Goal: Information Seeking & Learning: Understand process/instructions

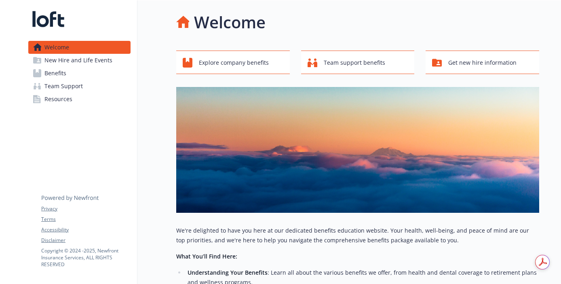
click at [62, 74] on span "Benefits" at bounding box center [55, 73] width 22 height 13
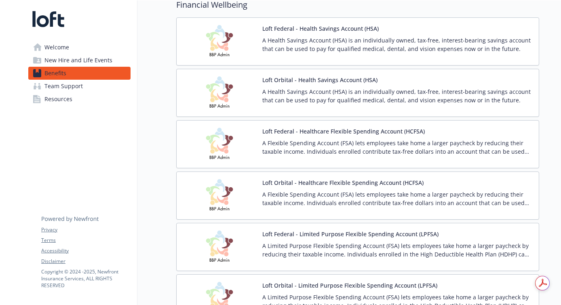
scroll to position [891, 0]
click at [427, 189] on div "Loft Orbital - Healthcare Flexible Spending Account (HCFSA) A Flexible Spending…" at bounding box center [397, 195] width 270 height 34
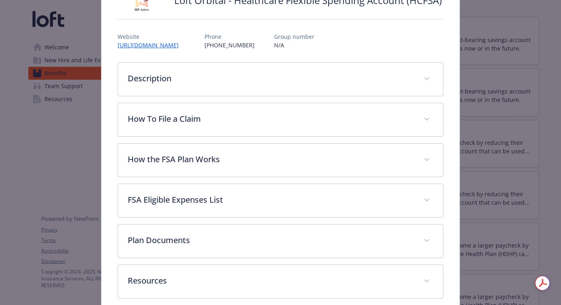
scroll to position [121, 0]
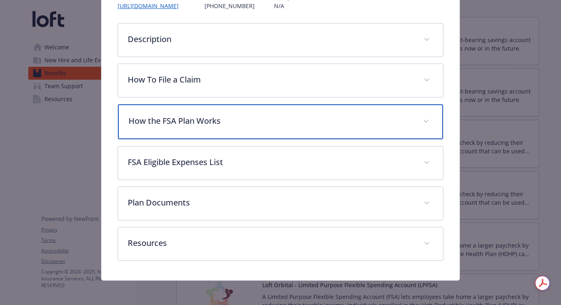
click at [269, 115] on p "How the FSA Plan Works" at bounding box center [271, 121] width 285 height 12
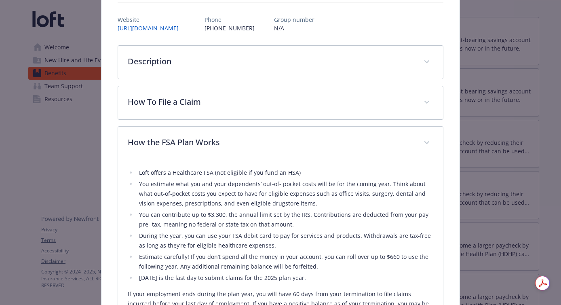
scroll to position [163, 0]
